Goal: Information Seeking & Learning: Learn about a topic

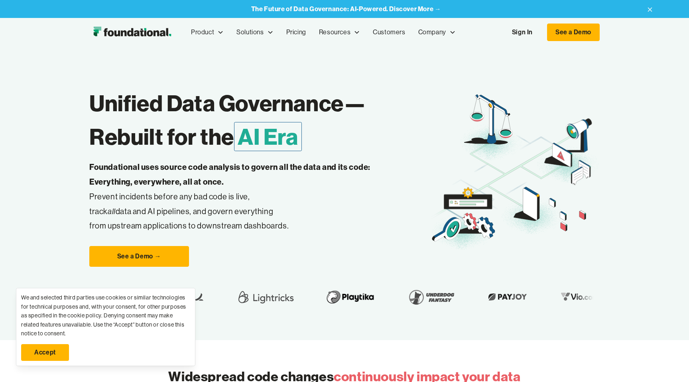
click at [520, 40] on link "Sign In" at bounding box center [522, 32] width 37 height 17
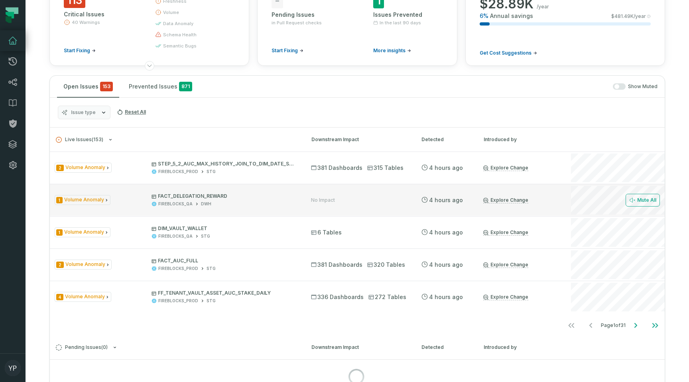
scroll to position [85, 0]
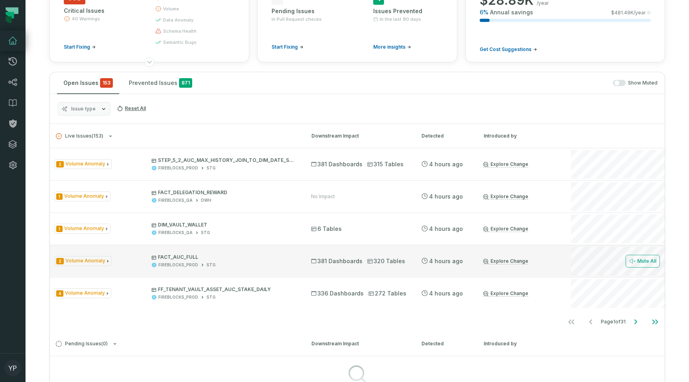
click at [105, 262] on icon "Issue Type" at bounding box center [107, 261] width 5 height 5
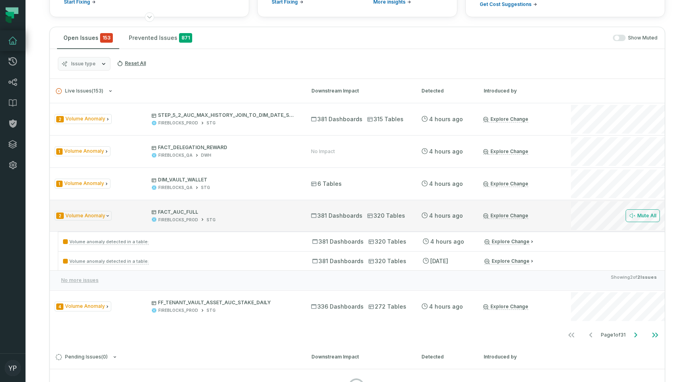
scroll to position [131, 0]
click at [174, 209] on p "FACT_AUC_FULL" at bounding box center [224, 211] width 145 height 6
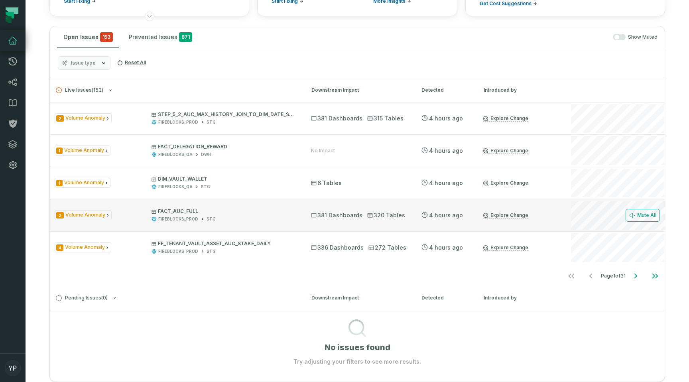
click at [343, 213] on span "381 Dashboards" at bounding box center [336, 215] width 51 height 8
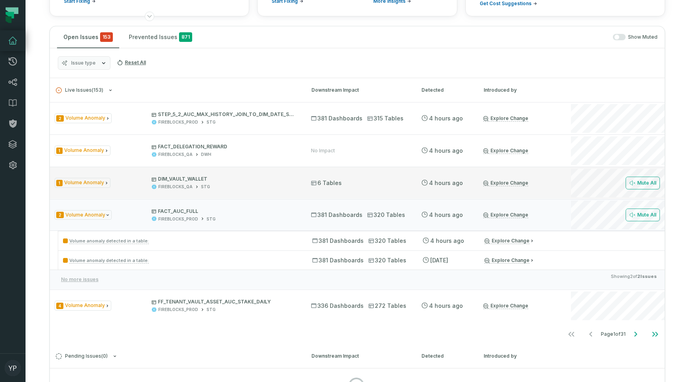
click at [225, 182] on p "DIM_VAULT_WALLET" at bounding box center [224, 179] width 145 height 6
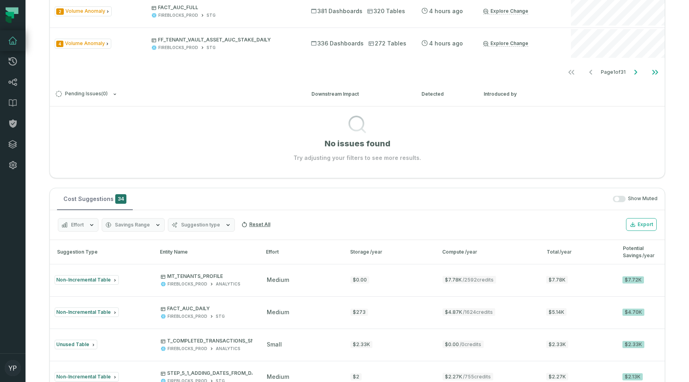
scroll to position [528, 0]
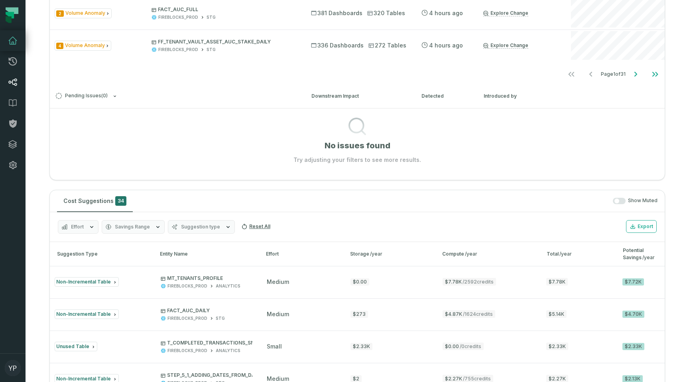
click at [12, 84] on icon at bounding box center [13, 82] width 10 height 10
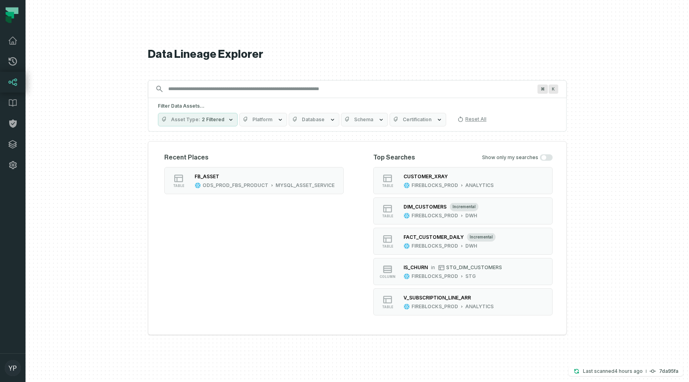
click at [200, 91] on input "Discovery Provider cmdk menu" at bounding box center [349, 89] width 373 height 13
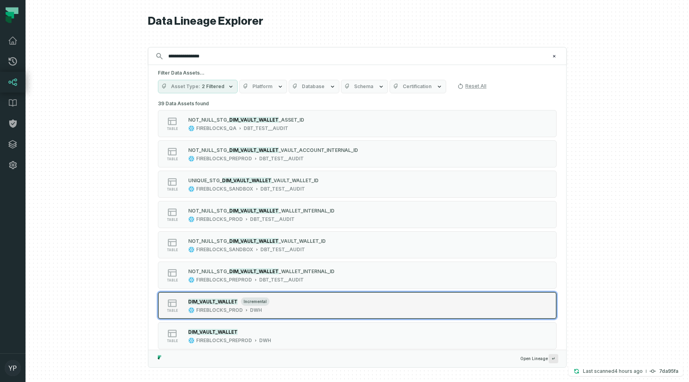
type input "**********"
click at [198, 299] on mark "DIM_VAULT_WALLET" at bounding box center [212, 302] width 49 height 6
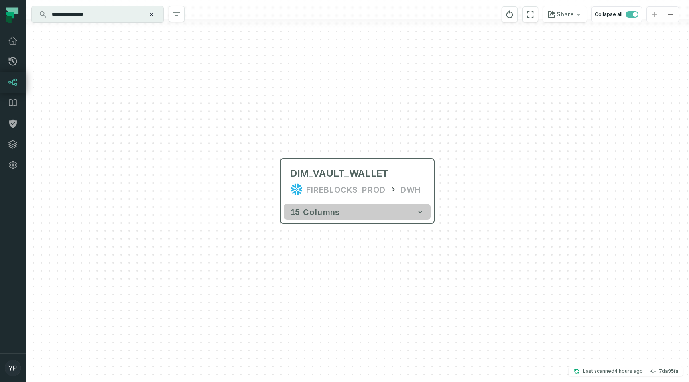
click at [327, 217] on button "15 columns" at bounding box center [357, 212] width 147 height 16
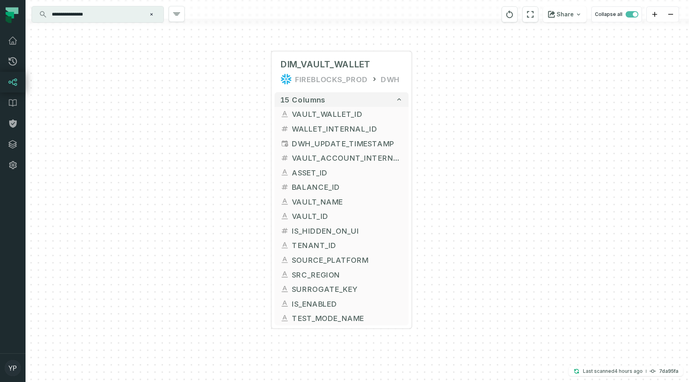
drag, startPoint x: 253, startPoint y: 258, endPoint x: 240, endPoint y: 136, distance: 122.8
click at [240, 136] on div "+ DIM_VAULT_WALLET FIREBLOCKS_PROD DWH + 15 columns + VAULT_WALLET_ID + + WALLE…" at bounding box center [357, 191] width 663 height 382
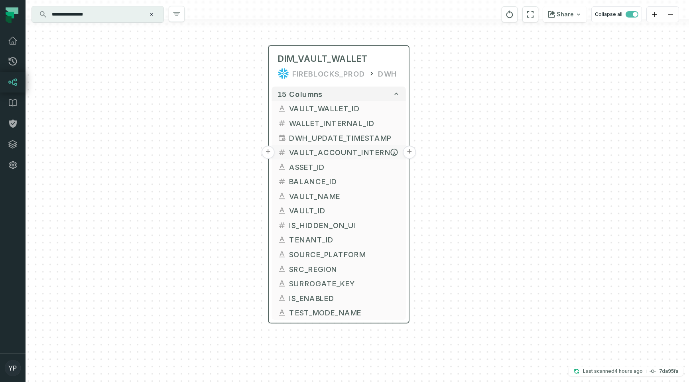
click at [299, 155] on span "VAULT_ACCOUNT_INTERNAL_ID" at bounding box center [344, 152] width 111 height 11
click at [271, 154] on button "+" at bounding box center [268, 152] width 13 height 13
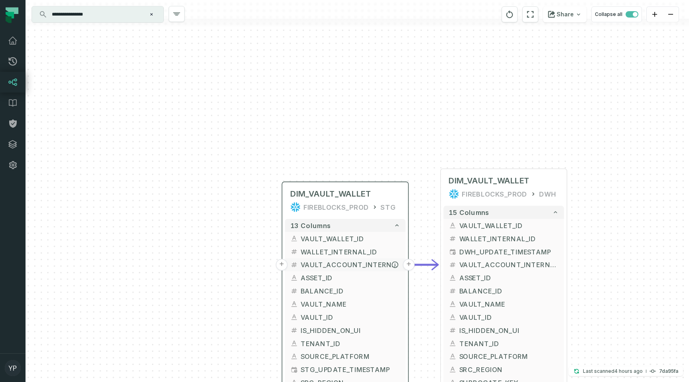
click at [283, 264] on button "+" at bounding box center [282, 265] width 12 height 12
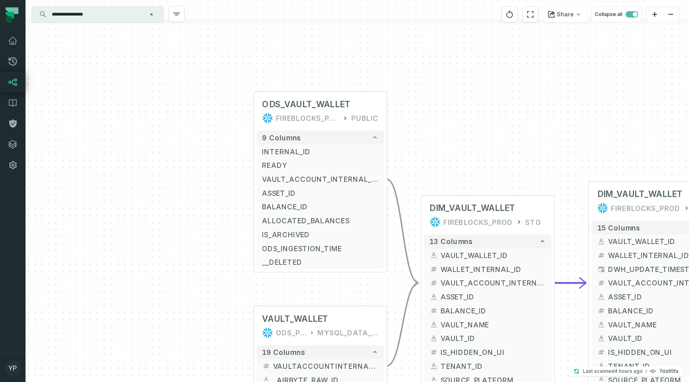
drag, startPoint x: 251, startPoint y: 255, endPoint x: 230, endPoint y: 203, distance: 56.2
click at [230, 203] on div "+ ODS_VAULT_WALLET FIREBLOCKS_PROD PUBLIC + 9 columns + INTERNAL_ID + + READY +…" at bounding box center [357, 191] width 663 height 382
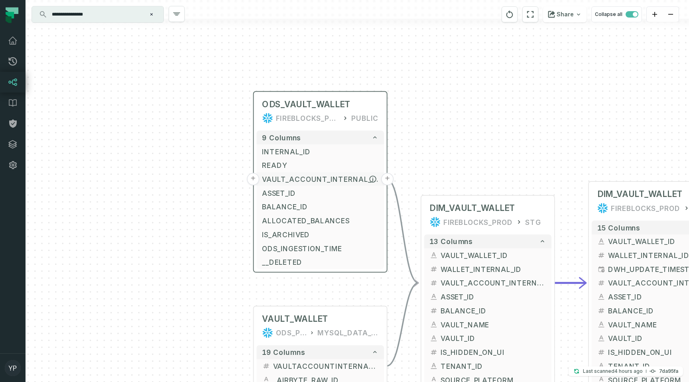
click at [253, 177] on button "+" at bounding box center [253, 179] width 12 height 12
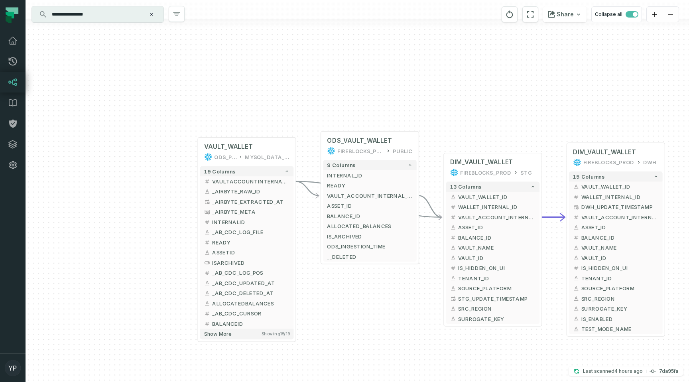
drag, startPoint x: 98, startPoint y: 212, endPoint x: 171, endPoint y: 211, distance: 72.2
click at [171, 211] on div "+ ODS_VAULT_WALLET FIREBLOCKS_PROD PUBLIC + 9 columns + INTERNAL_ID + + READY -…" at bounding box center [357, 191] width 663 height 382
click at [230, 160] on div "ODS_PROD_FBS_PRODUCT" at bounding box center [226, 158] width 22 height 8
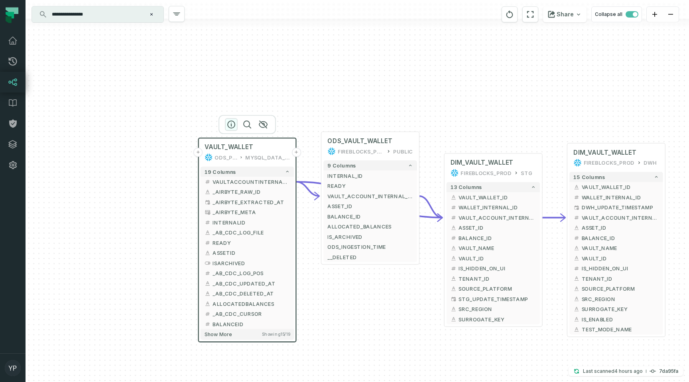
click at [232, 124] on icon "button" at bounding box center [231, 125] width 10 height 10
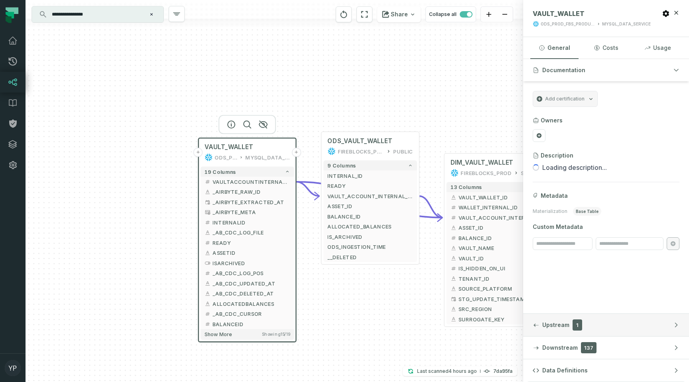
click at [532, 325] on button "Upstream 1" at bounding box center [606, 325] width 166 height 22
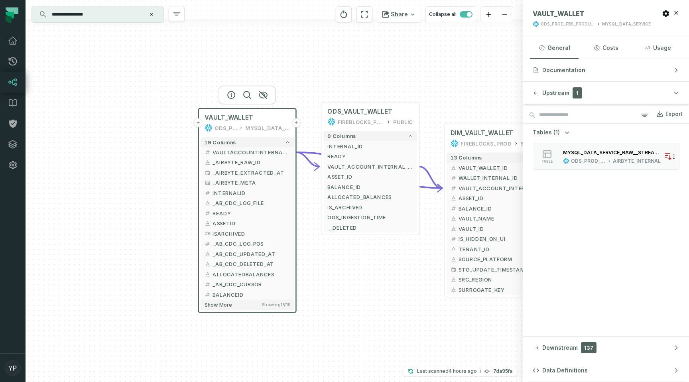
drag, startPoint x: 179, startPoint y: 295, endPoint x: 179, endPoint y: 266, distance: 29.5
click at [179, 266] on div "+ ODS_VAULT_WALLET FIREBLOCKS_PROD PUBLIC + 9 columns + INTERNAL_ID + + READY -…" at bounding box center [275, 191] width 498 height 382
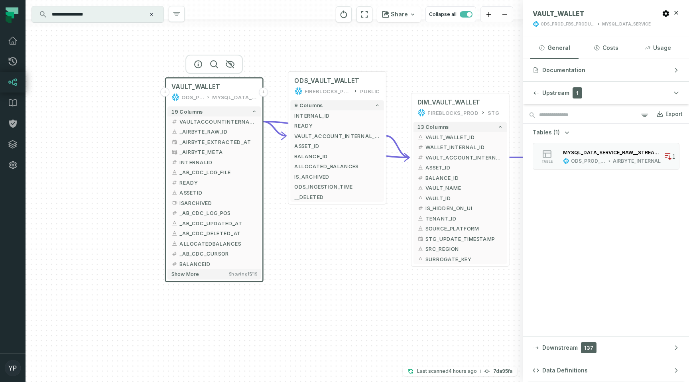
drag, startPoint x: 302, startPoint y: 92, endPoint x: 266, endPoint y: 60, distance: 48.1
click at [266, 60] on div "+ ODS_VAULT_WALLET FIREBLOCKS_PROD PUBLIC + 9 columns + INTERNAL_ID + + READY -…" at bounding box center [275, 191] width 498 height 382
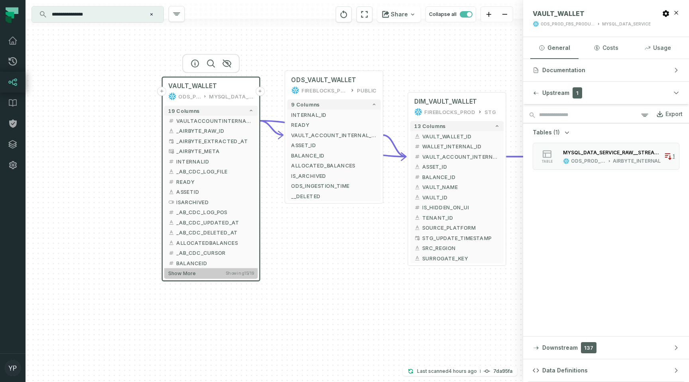
click at [180, 274] on span "Show more" at bounding box center [182, 273] width 28 height 6
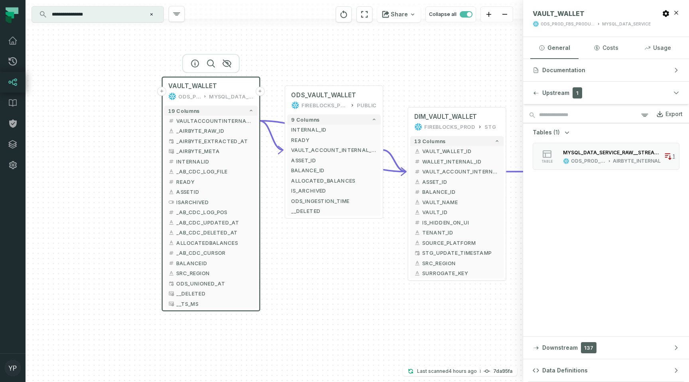
click at [228, 96] on div "MYSQL_DATA_SERVICE" at bounding box center [231, 97] width 45 height 8
click at [599, 23] on div "ODS_PROD_FBS_PRODUCT MYSQL_DATA_SERVICE" at bounding box center [592, 24] width 118 height 6
click at [624, 22] on div "MYSQL_DATA_SERVICE" at bounding box center [626, 24] width 49 height 6
click at [536, 90] on div "button" at bounding box center [536, 93] width 6 height 6
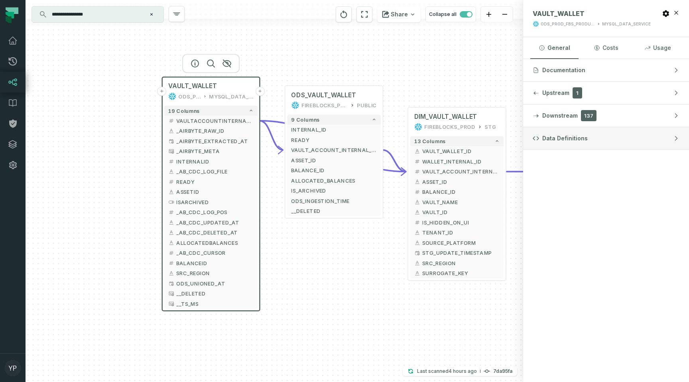
click at [539, 139] on button "Data Definitions" at bounding box center [606, 138] width 166 height 22
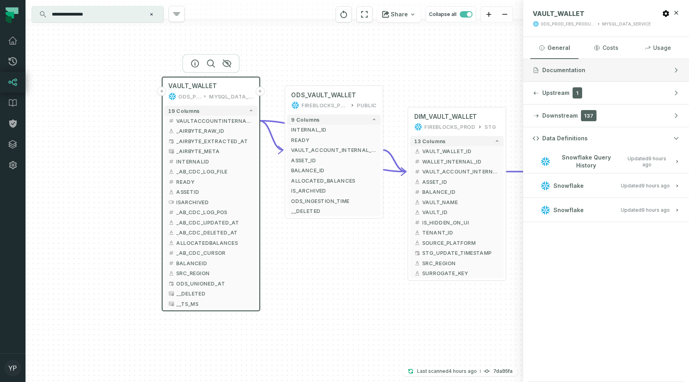
click at [542, 71] on span "Documentation" at bounding box center [563, 70] width 43 height 8
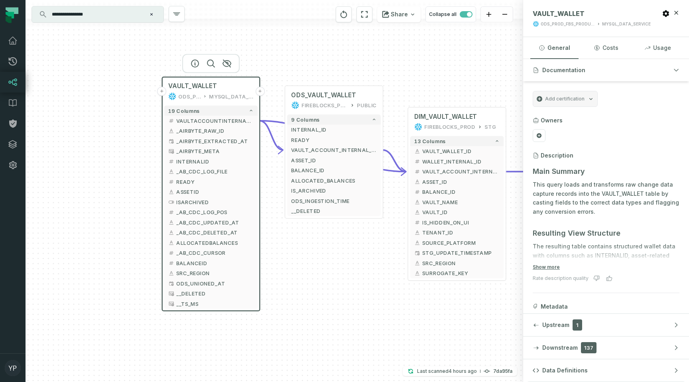
click at [162, 94] on button "+" at bounding box center [161, 91] width 9 height 9
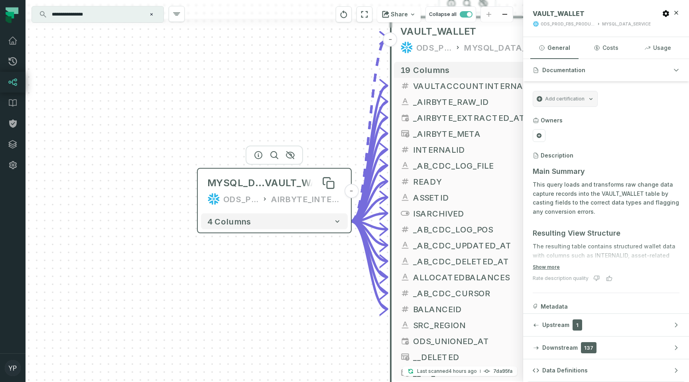
click at [273, 189] on span "VAULT_WALLET" at bounding box center [303, 183] width 77 height 13
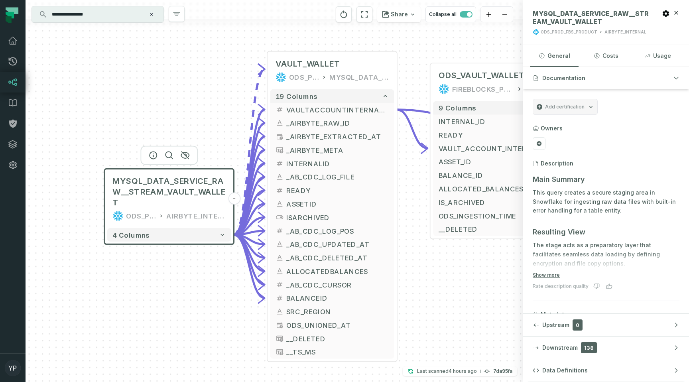
drag, startPoint x: 323, startPoint y: 149, endPoint x: 230, endPoint y: 130, distance: 94.5
click at [230, 130] on div "MYSQL_DATA_SERVICE_RAW__STREAM_VAULT_WALLET ODS_PROD_FBS_PRODUCT AIRBYTE_INTERN…" at bounding box center [275, 191] width 498 height 382
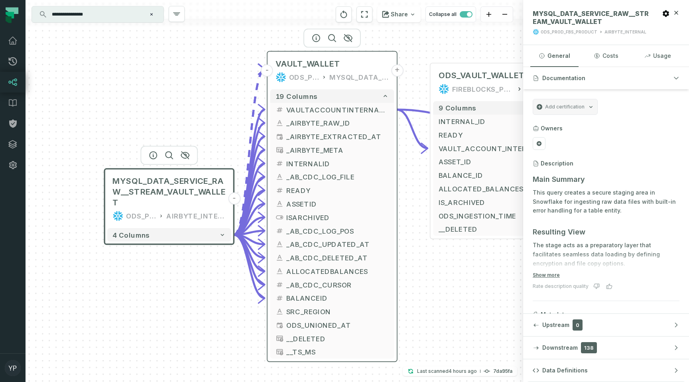
click at [354, 75] on div "MYSQL_DATA_SERVICE" at bounding box center [358, 77] width 59 height 11
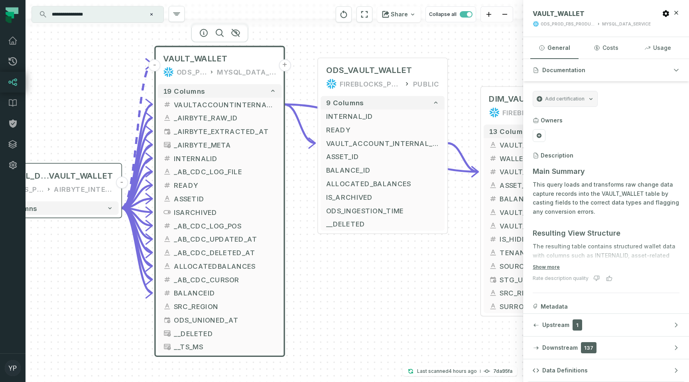
drag, startPoint x: 442, startPoint y: 290, endPoint x: 329, endPoint y: 285, distance: 112.6
click at [329, 285] on div "MYSQL_DATA_SERVICE_RAW__STREAM_ VAULT_WALLET ODS_PROD_FBS_PRODUCT AIRBYTE_INTER…" at bounding box center [275, 191] width 498 height 382
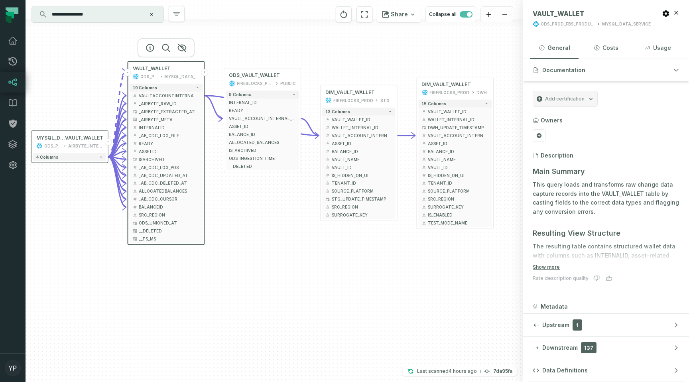
drag, startPoint x: 411, startPoint y: 226, endPoint x: 304, endPoint y: 37, distance: 216.4
click at [304, 37] on div "MYSQL_DATA_SERVICE_RAW__STREAM_ VAULT_WALLET ODS_PROD_FBS_PRODUCT AIRBYTE_INTER…" at bounding box center [275, 191] width 498 height 382
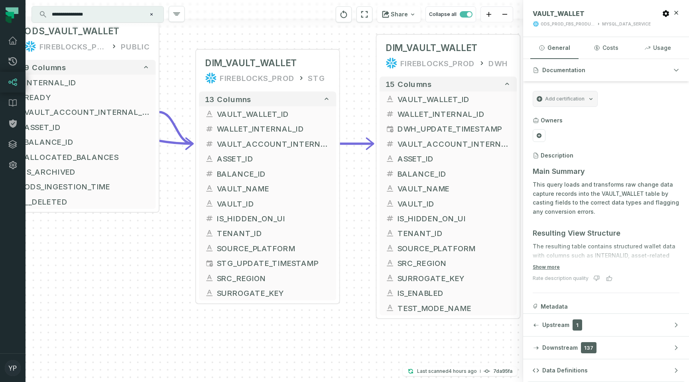
drag, startPoint x: 389, startPoint y: 159, endPoint x: 350, endPoint y: 181, distance: 45.4
click at [350, 181] on div "MYSQL_DATA_SERVICE_RAW__STREAM_ VAULT_WALLET ODS_PROD_FBS_PRODUCT AIRBYTE_INTER…" at bounding box center [275, 191] width 498 height 382
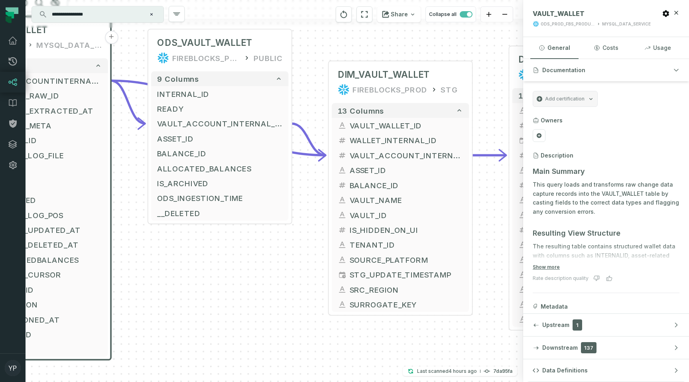
drag, startPoint x: 353, startPoint y: 173, endPoint x: 481, endPoint y: 183, distance: 128.0
click at [486, 184] on div "MYSQL_DATA_SERVICE_RAW__STREAM_ VAULT_WALLET ODS_PROD_FBS_PRODUCT AIRBYTE_INTER…" at bounding box center [275, 191] width 498 height 382
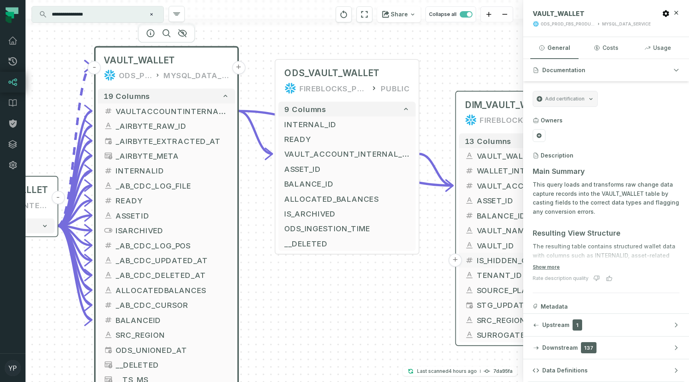
drag, startPoint x: 338, startPoint y: 228, endPoint x: 465, endPoint y: 259, distance: 130.4
click at [465, 259] on button "IS_HIDDEN_ON_UI" at bounding box center [527, 260] width 137 height 15
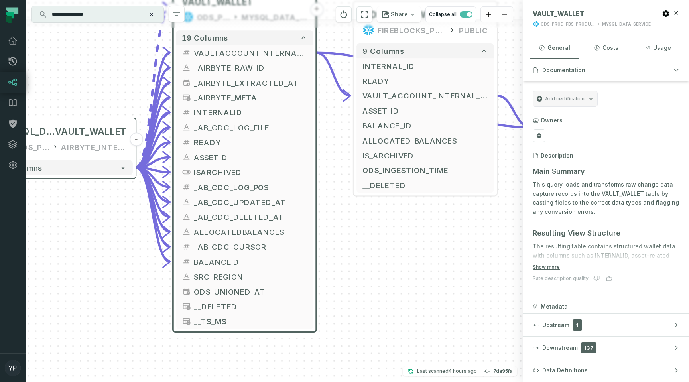
drag, startPoint x: 444, startPoint y: 272, endPoint x: 523, endPoint y: 213, distance: 99.0
click at [522, 213] on div "MYSQL_DATA_SERVICE_RAW__STREAM_ VAULT_WALLET ODS_PROD_FBS_PRODUCT AIRBYTE_INTER…" at bounding box center [275, 191] width 498 height 382
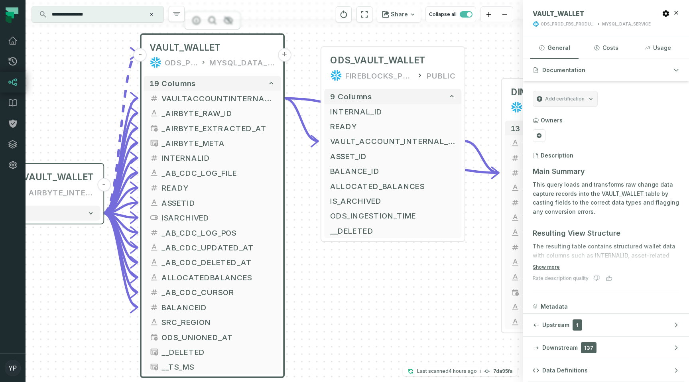
drag, startPoint x: 136, startPoint y: 276, endPoint x: 104, endPoint y: 323, distance: 57.0
click at [104, 323] on div "MYSQL_DATA_SERVICE_RAW__STREAM_ VAULT_WALLET ODS_PROD_FBS_PRODUCT AIRBYTE_INTER…" at bounding box center [275, 191] width 498 height 382
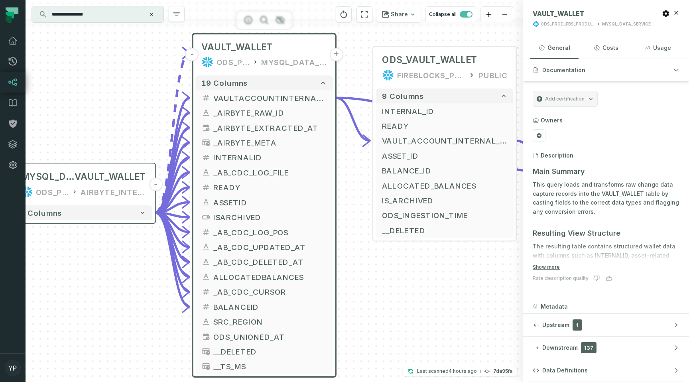
drag, startPoint x: 89, startPoint y: 124, endPoint x: 144, endPoint y: 124, distance: 55.8
click at [145, 124] on div "MYSQL_DATA_SERVICE_RAW__STREAM_ VAULT_WALLET ODS_PROD_FBS_PRODUCT AIRBYTE_INTER…" at bounding box center [275, 191] width 498 height 382
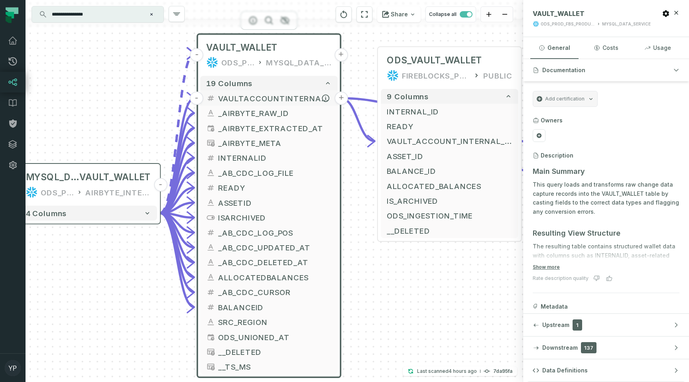
click at [198, 97] on button "-" at bounding box center [197, 98] width 14 height 14
click at [198, 97] on button "+" at bounding box center [197, 98] width 14 height 14
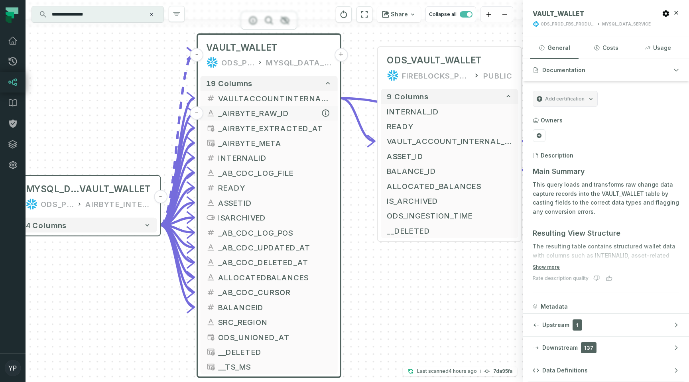
click at [200, 114] on button "-" at bounding box center [197, 113] width 14 height 14
click at [196, 130] on button "-" at bounding box center [197, 128] width 14 height 14
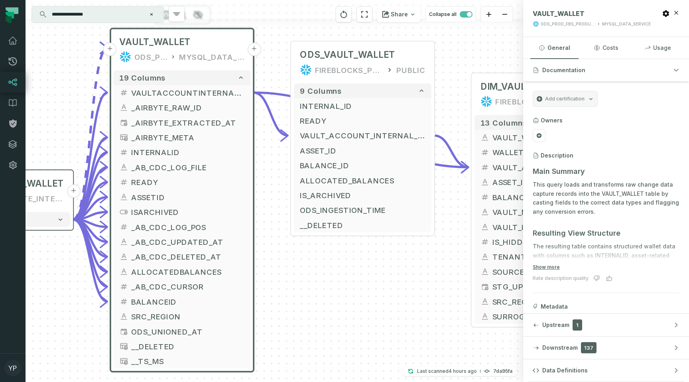
drag, startPoint x: 361, startPoint y: 78, endPoint x: 274, endPoint y: 72, distance: 87.1
click at [274, 72] on div "MYSQL_DATA_SERVICE_RAW__STREAM_ VAULT_WALLET ODS_PROD_FBS_PRODUCT AIRBYTE_INTER…" at bounding box center [275, 191] width 498 height 382
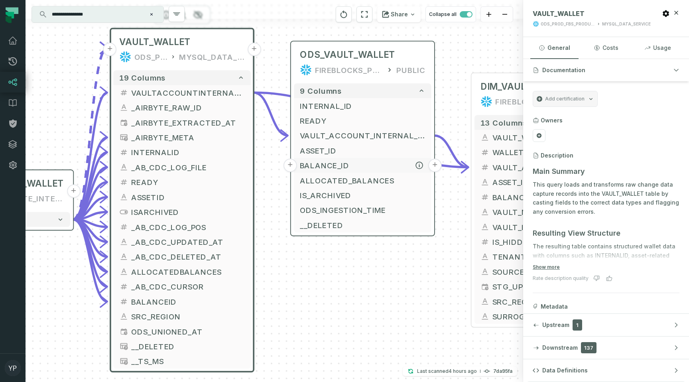
click at [291, 164] on button "+" at bounding box center [290, 166] width 14 height 14
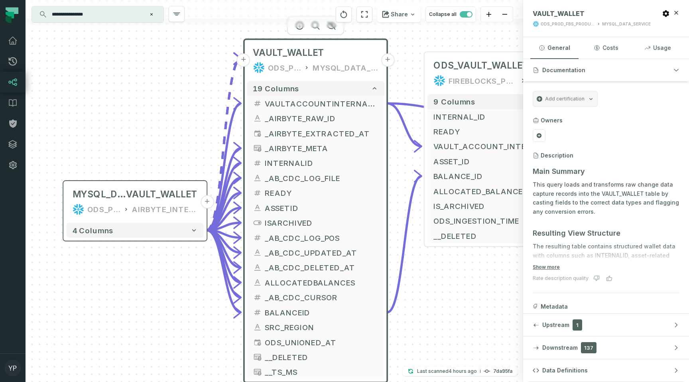
drag, startPoint x: 83, startPoint y: 301, endPoint x: 223, endPoint y: 315, distance: 140.6
click at [223, 315] on div "MYSQL_DATA_SERVICE_RAW__STREAM_ VAULT_WALLET ODS_PROD_FBS_PRODUCT AIRBYTE_INTER…" at bounding box center [275, 191] width 498 height 382
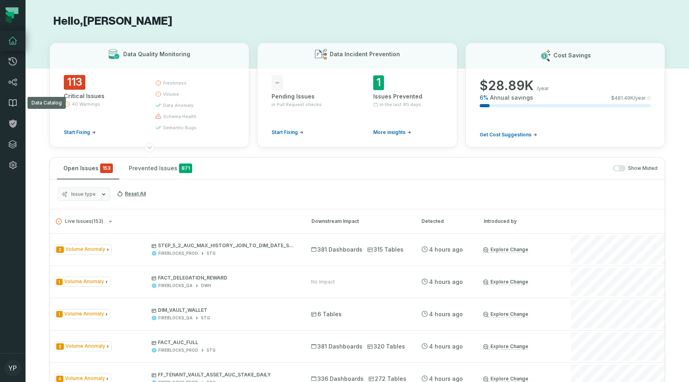
click at [14, 106] on icon at bounding box center [12, 103] width 7 height 7
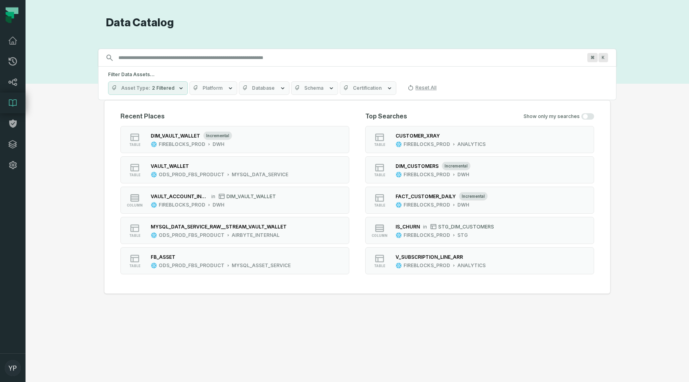
click at [146, 89] on span "Asset Type" at bounding box center [135, 88] width 29 height 6
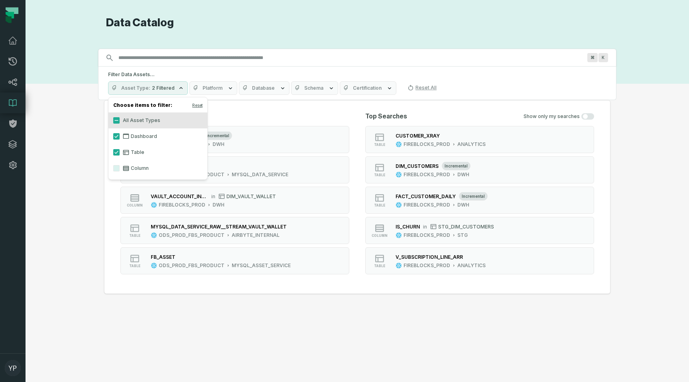
click at [120, 166] on label "Column" at bounding box center [157, 168] width 99 height 16
click at [120, 166] on button "Column" at bounding box center [116, 168] width 6 height 6
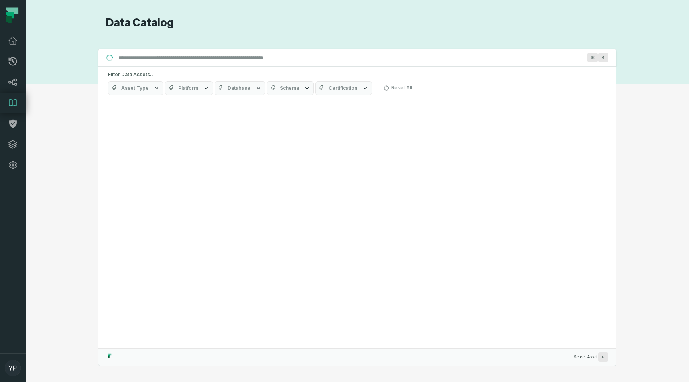
click at [94, 146] on div "Discovery Provider cmdk menu Data Catalog Search for assets across the organiza…" at bounding box center [357, 191] width 635 height 350
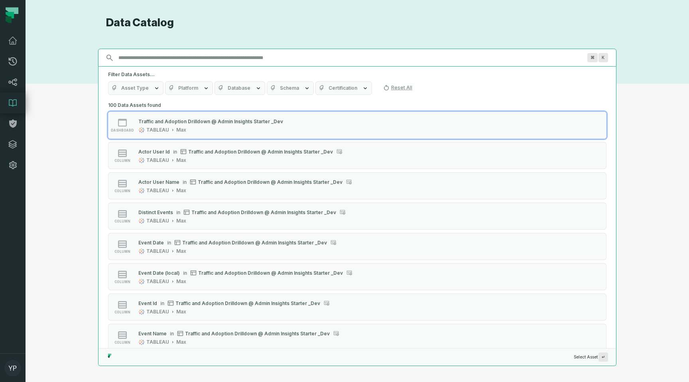
click at [147, 57] on input "Discovery Provider cmdk menu" at bounding box center [350, 57] width 473 height 13
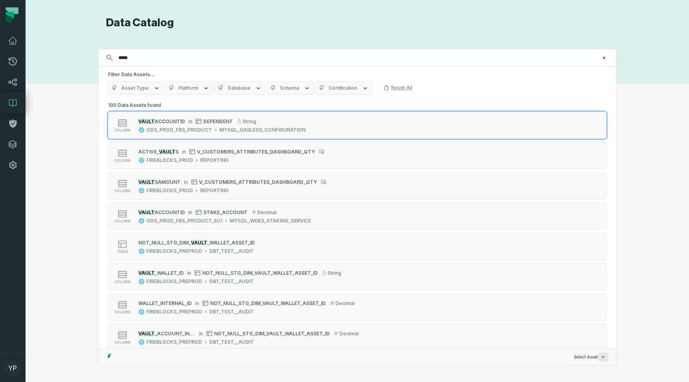
click at [183, 92] on button "Platform" at bounding box center [189, 88] width 48 height 14
click at [148, 89] on button "Asset Type" at bounding box center [135, 88] width 55 height 14
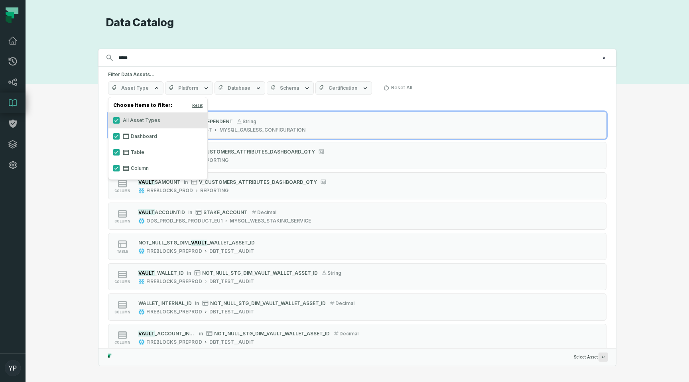
click at [247, 91] on button "Database" at bounding box center [240, 88] width 51 height 14
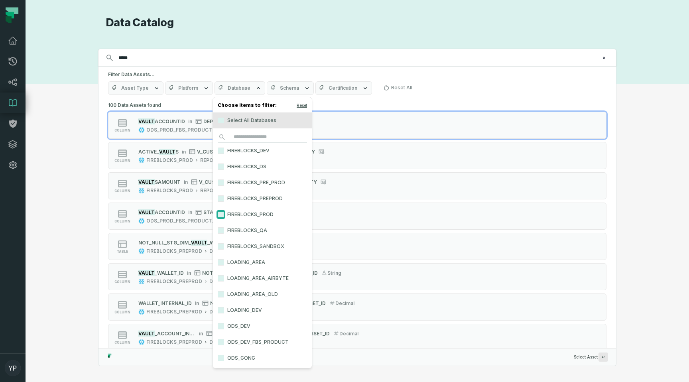
click at [219, 213] on button "FIREBLOCKS_PROD" at bounding box center [221, 214] width 6 height 6
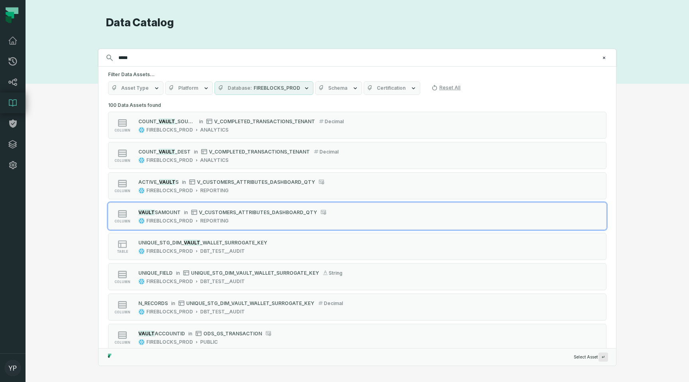
click at [89, 184] on div "Discovery Provider cmdk menu Data Catalog Search for assets across the organiza…" at bounding box center [357, 191] width 635 height 350
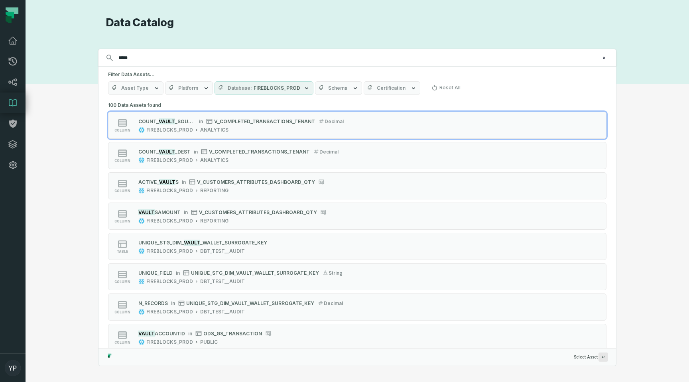
click at [269, 88] on span "FIREBLOCKS_PROD" at bounding box center [277, 88] width 47 height 6
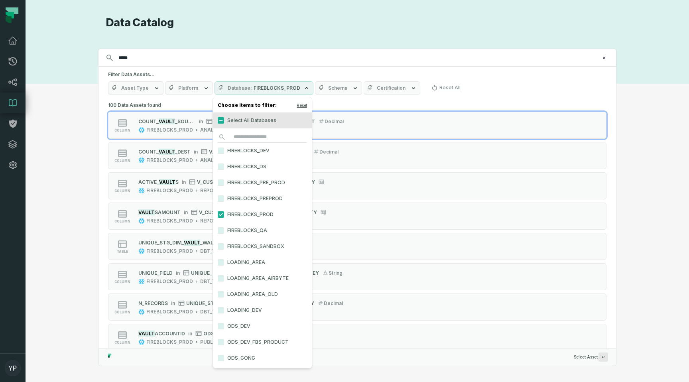
click at [222, 125] on label "Select All Databases" at bounding box center [262, 120] width 99 height 16
click at [222, 124] on button "Select All Databases" at bounding box center [221, 120] width 6 height 6
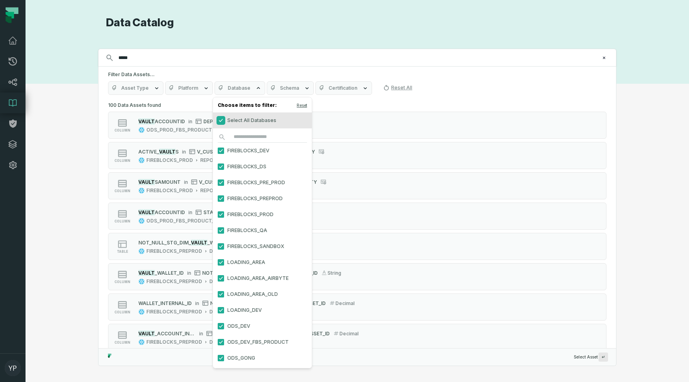
click at [222, 120] on button "Select All Databases" at bounding box center [221, 120] width 6 height 6
click at [219, 217] on button "FIREBLOCKS_PROD" at bounding box center [221, 214] width 6 height 6
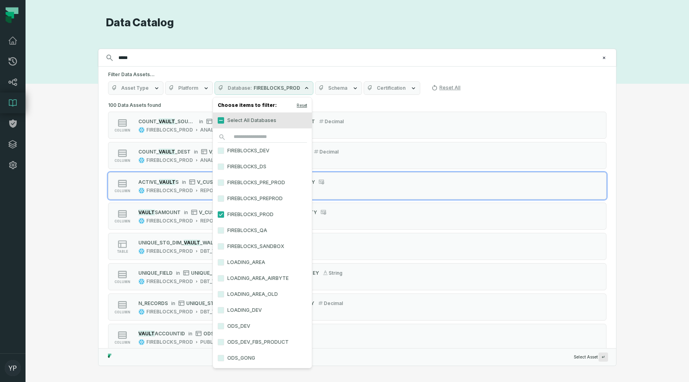
click at [76, 168] on div "Discovery Provider cmdk menu Data Catalog Search for assets across the organiza…" at bounding box center [357, 191] width 635 height 350
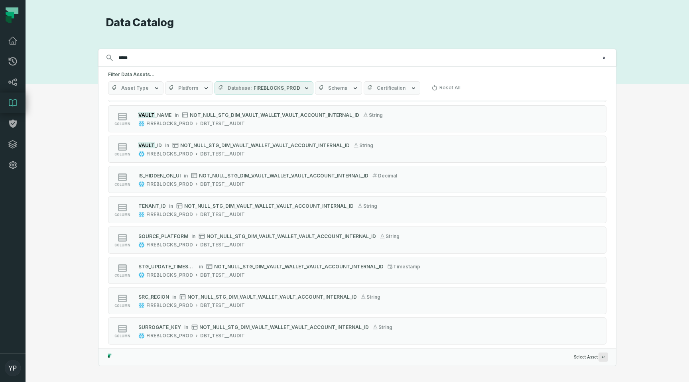
scroll to position [1616, 0]
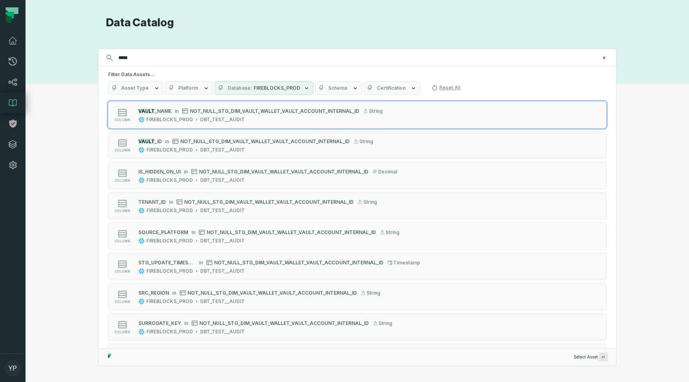
click at [244, 90] on span "Database" at bounding box center [240, 88] width 24 height 6
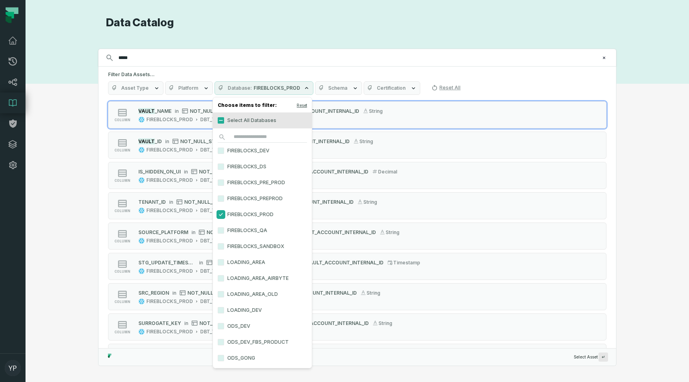
click at [222, 215] on button "FIREBLOCKS_PROD" at bounding box center [221, 214] width 6 height 6
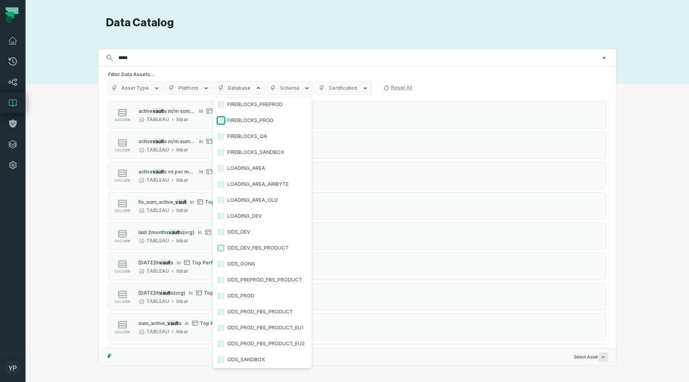
scroll to position [96, 0]
click at [223, 309] on button "ODS_PROD_FBS_PRODUCT" at bounding box center [221, 310] width 6 height 6
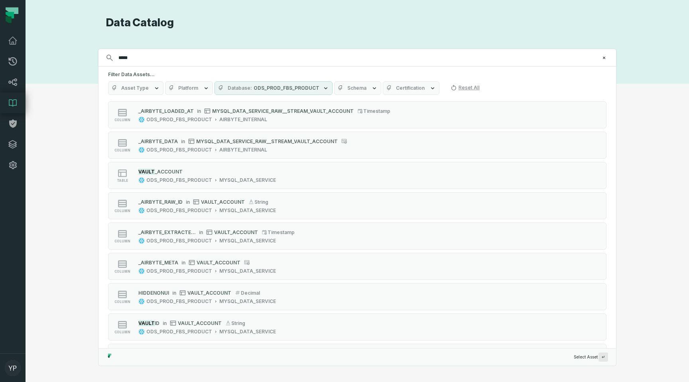
click at [54, 223] on div "Discovery Provider cmdk menu Data Catalog Search for assets across the organiza…" at bounding box center [357, 191] width 635 height 350
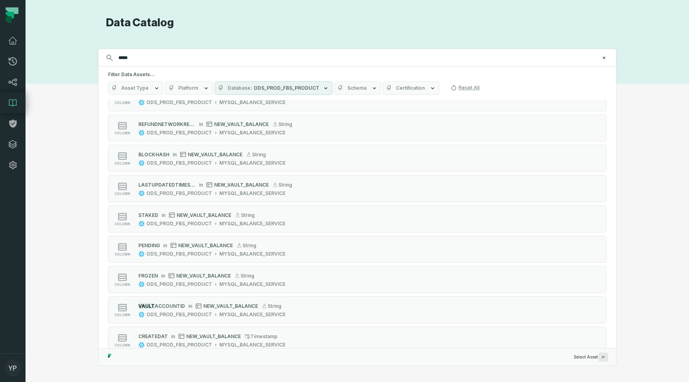
scroll to position [335, 0]
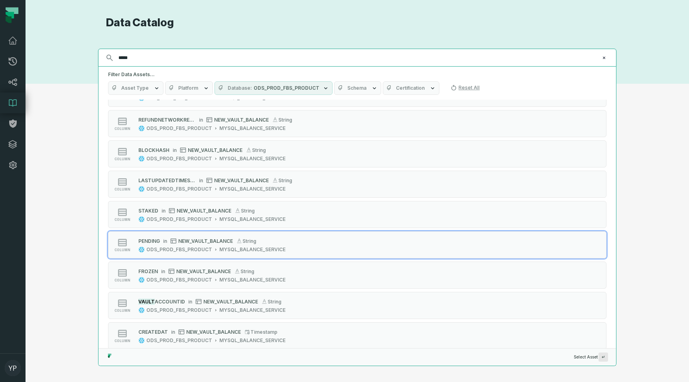
click at [147, 57] on input "*****" at bounding box center [357, 57] width 486 height 13
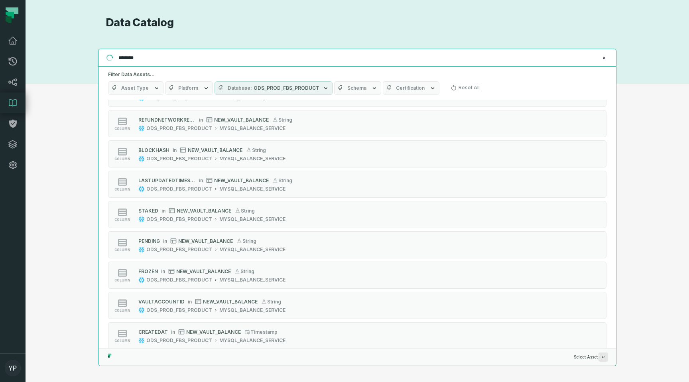
scroll to position [0, 0]
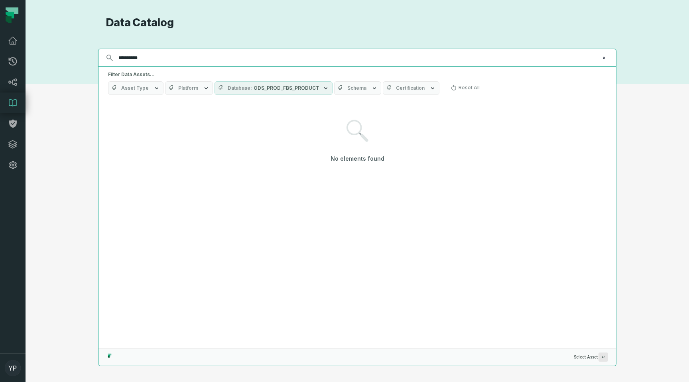
type input "**********"
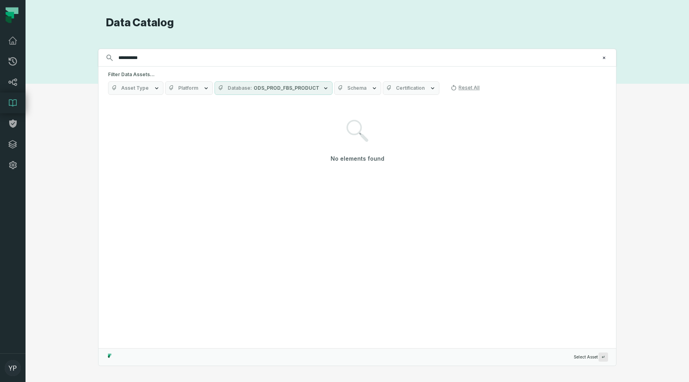
click at [234, 88] on span "Database" at bounding box center [240, 88] width 24 height 6
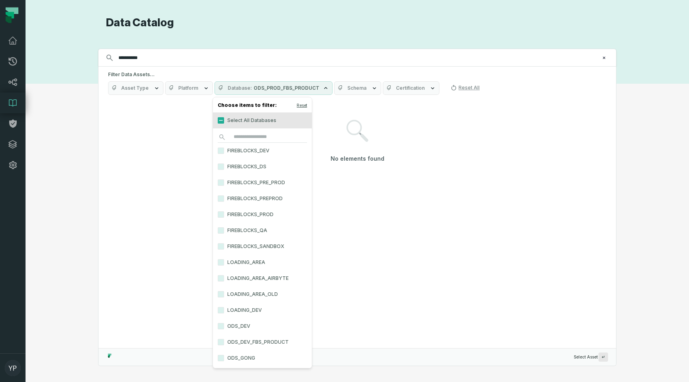
click at [224, 120] on label "Select All Databases" at bounding box center [262, 120] width 99 height 16
click at [224, 120] on button "Select All Databases" at bounding box center [221, 120] width 6 height 6
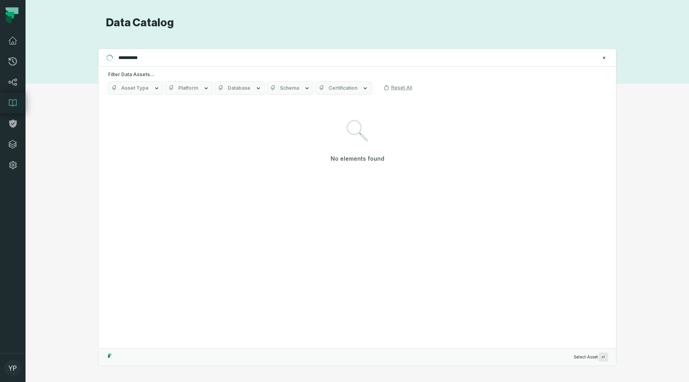
click at [330, 118] on div "No elements found" at bounding box center [357, 141] width 498 height 78
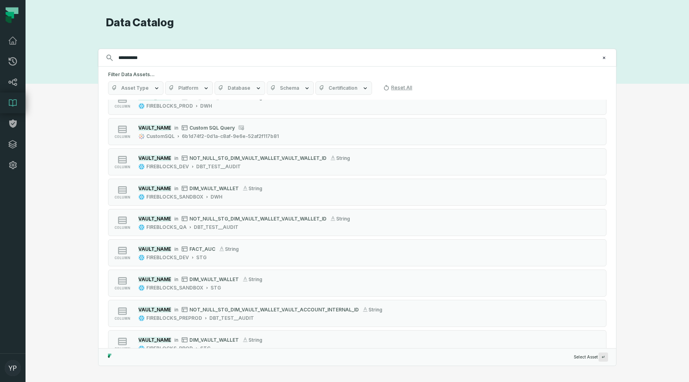
scroll to position [419, 0]
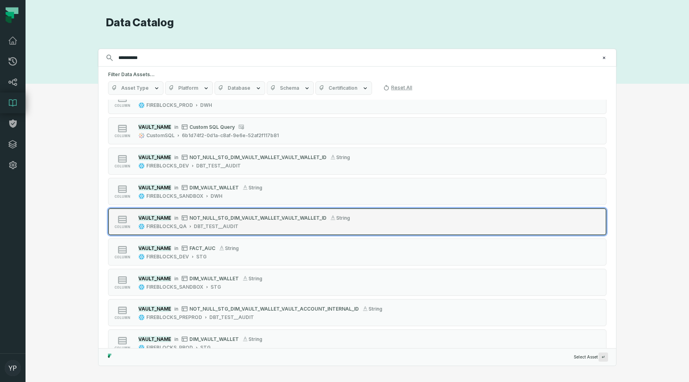
click at [179, 224] on div "FIREBLOCKS_QA" at bounding box center [166, 226] width 40 height 6
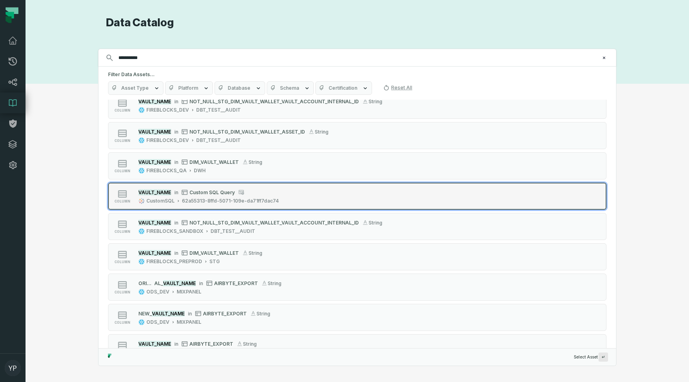
scroll to position [983, 0]
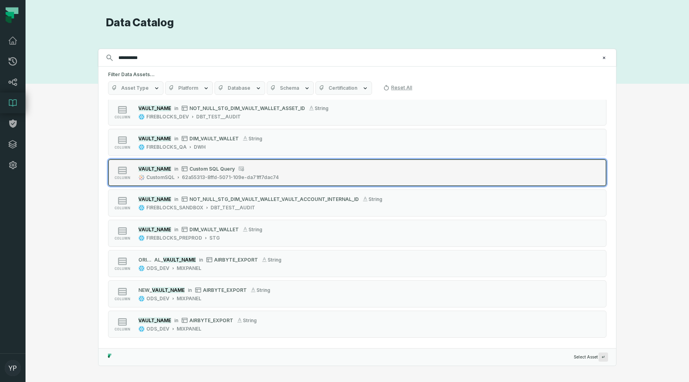
click at [155, 161] on button "column VAULT_NAME in Custom SQL Query CustomSQL 62a55313-8ffd-5071-109e-da71ff7…" at bounding box center [357, 172] width 498 height 27
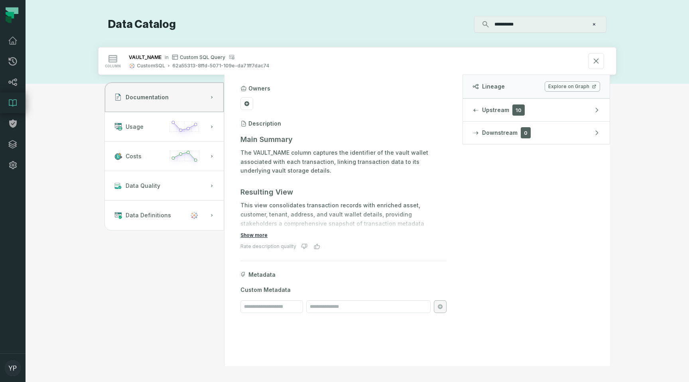
click at [261, 232] on button "Show more" at bounding box center [253, 235] width 27 height 6
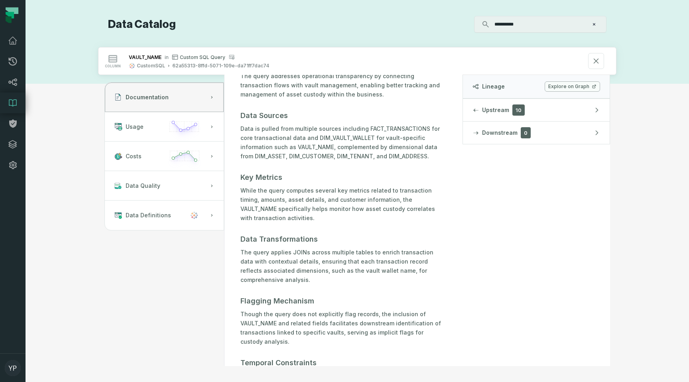
scroll to position [188, 0]
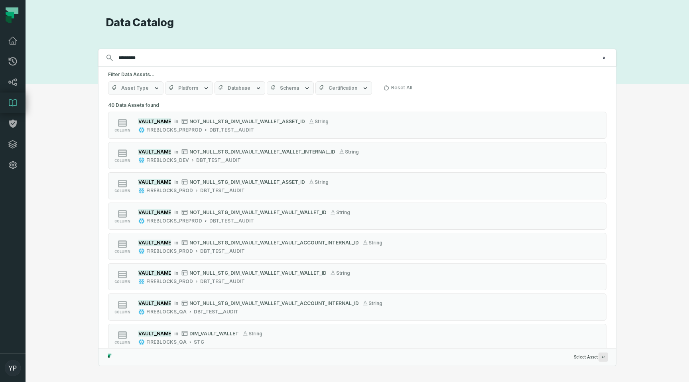
scroll to position [821, 0]
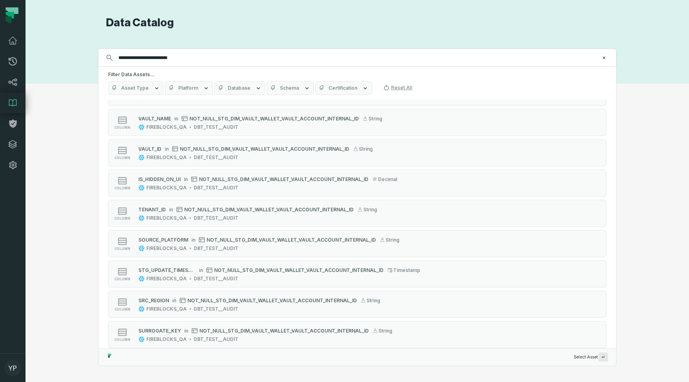
type input "**********"
